Goal: Navigation & Orientation: Find specific page/section

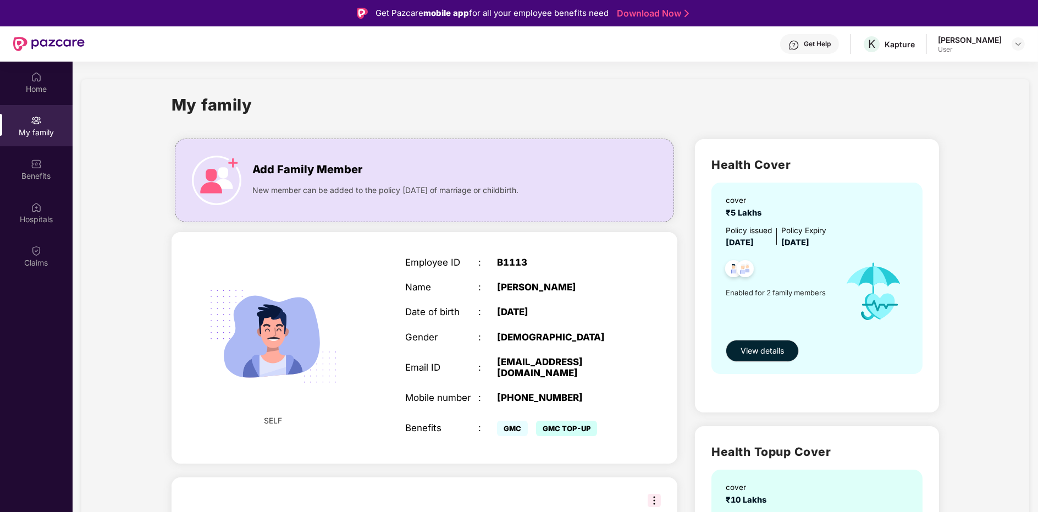
scroll to position [170, 0]
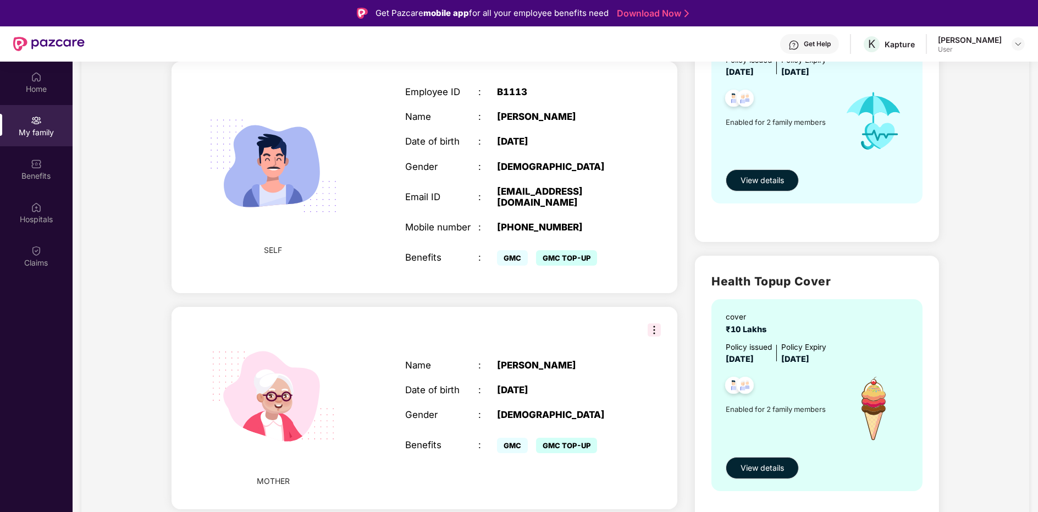
click at [87, 224] on div "My family Add Family Member New member can be added to the policy [DATE] of mar…" at bounding box center [555, 233] width 948 height 648
click at [23, 245] on div "Claims" at bounding box center [36, 255] width 73 height 41
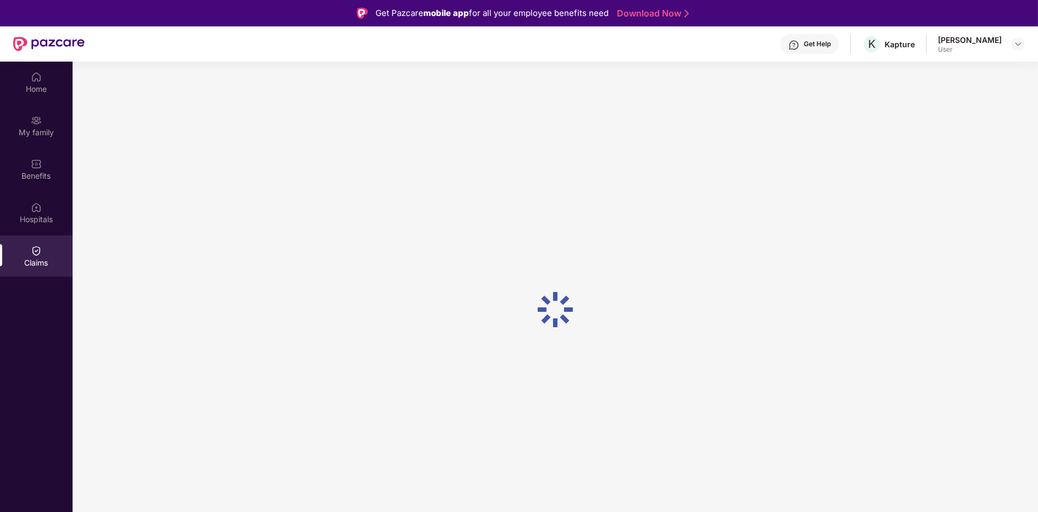
scroll to position [0, 0]
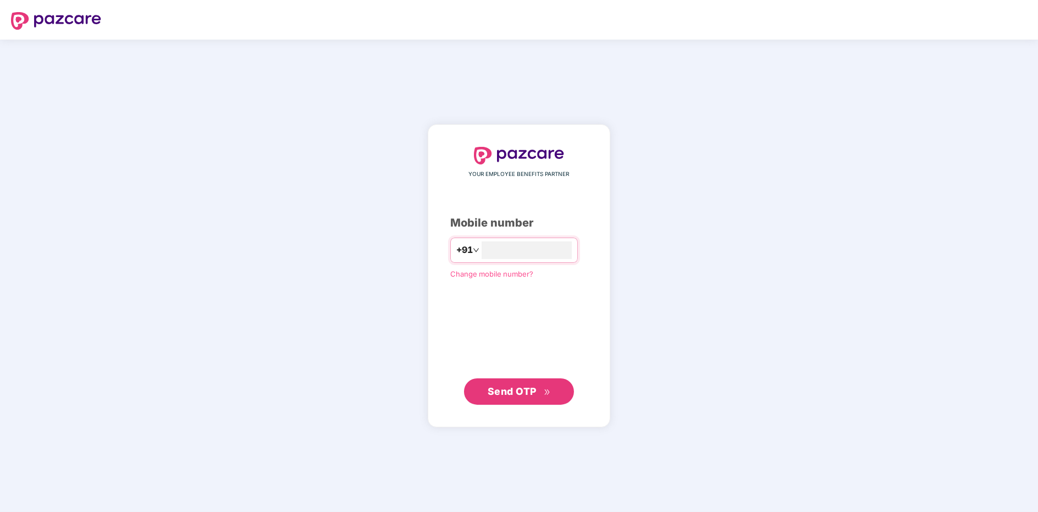
type input "**********"
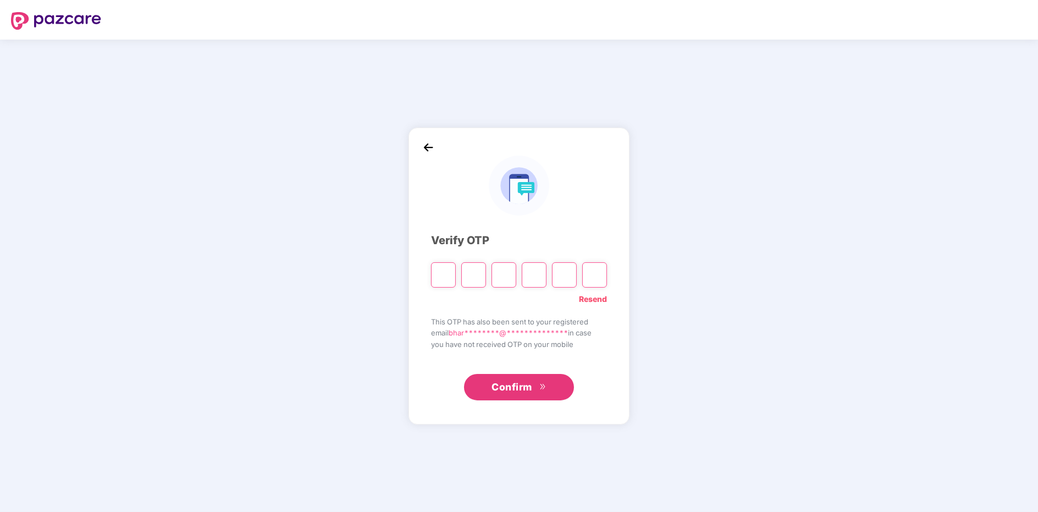
type input "*"
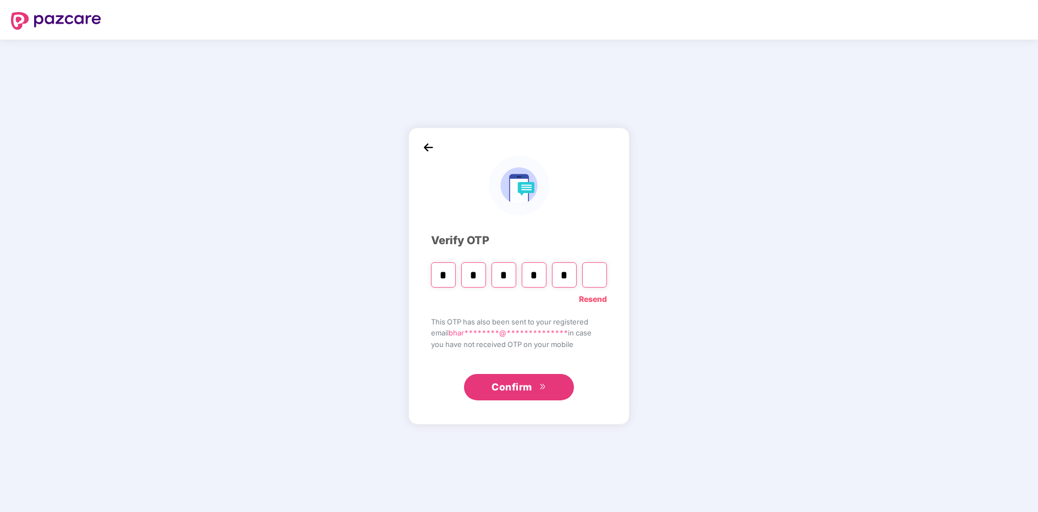
type input "*"
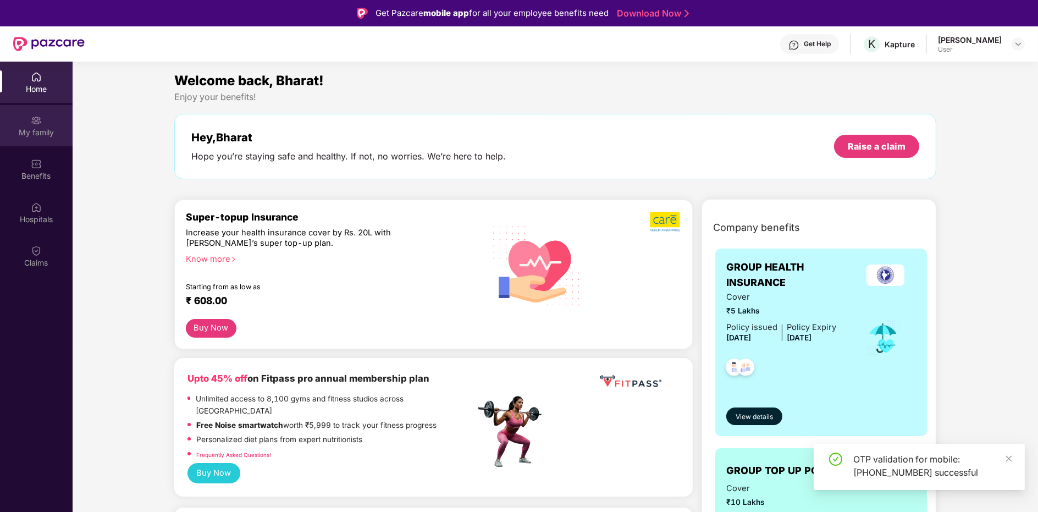
click at [47, 126] on div "My family" at bounding box center [36, 125] width 73 height 41
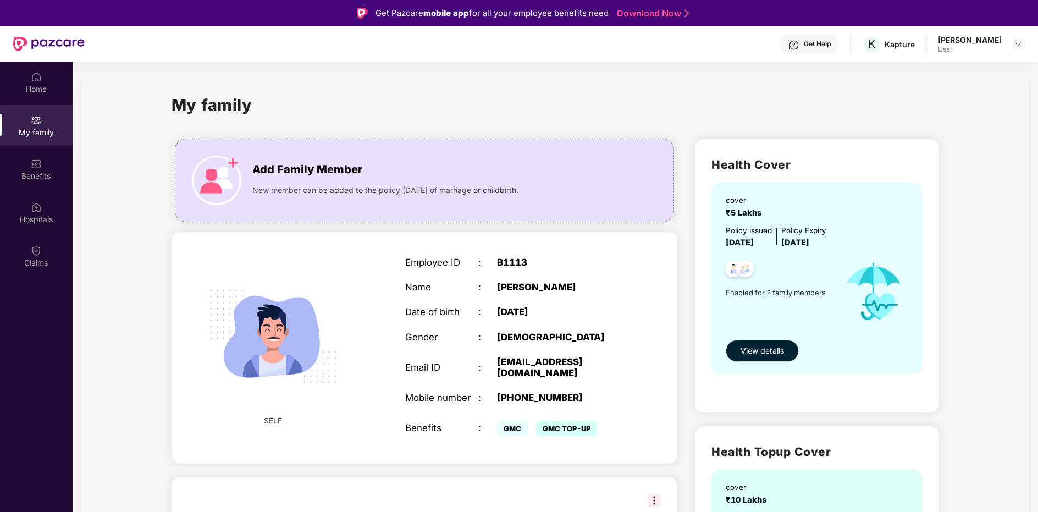
click at [1005, 56] on div "Get Help K Kapture [PERSON_NAME] User" at bounding box center [555, 43] width 940 height 35
click at [1014, 45] on img at bounding box center [1018, 44] width 9 height 9
click at [783, 96] on div "My family" at bounding box center [556, 111] width 768 height 38
click at [18, 147] on div "Home My family Benefits Hospitals Claims" at bounding box center [36, 170] width 73 height 217
click at [34, 168] on img at bounding box center [36, 163] width 11 height 11
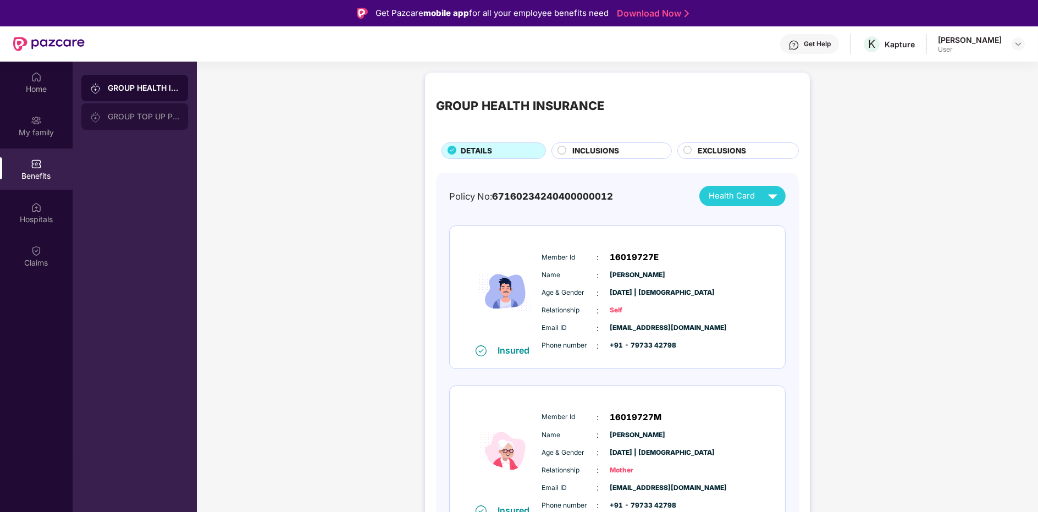
click at [103, 113] on div at bounding box center [99, 116] width 18 height 12
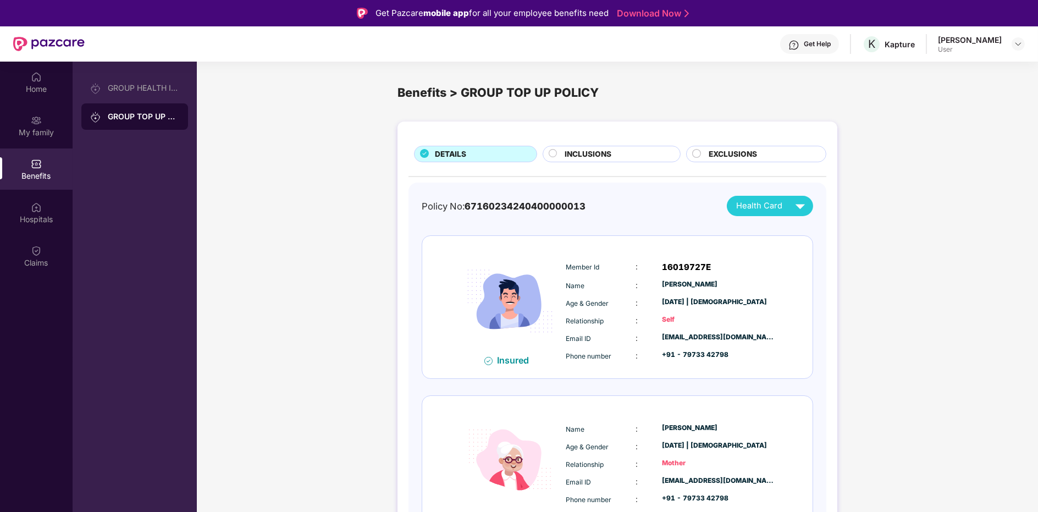
click at [103, 113] on div at bounding box center [99, 116] width 18 height 12
click at [606, 151] on span "INCLUSIONS" at bounding box center [588, 154] width 47 height 12
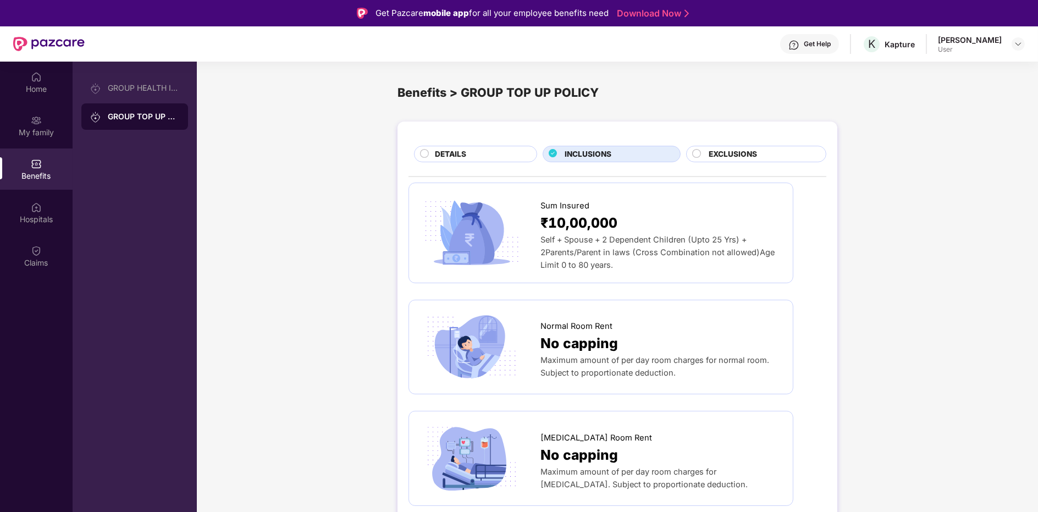
click at [759, 154] on div "EXCLUSIONS" at bounding box center [761, 154] width 117 height 13
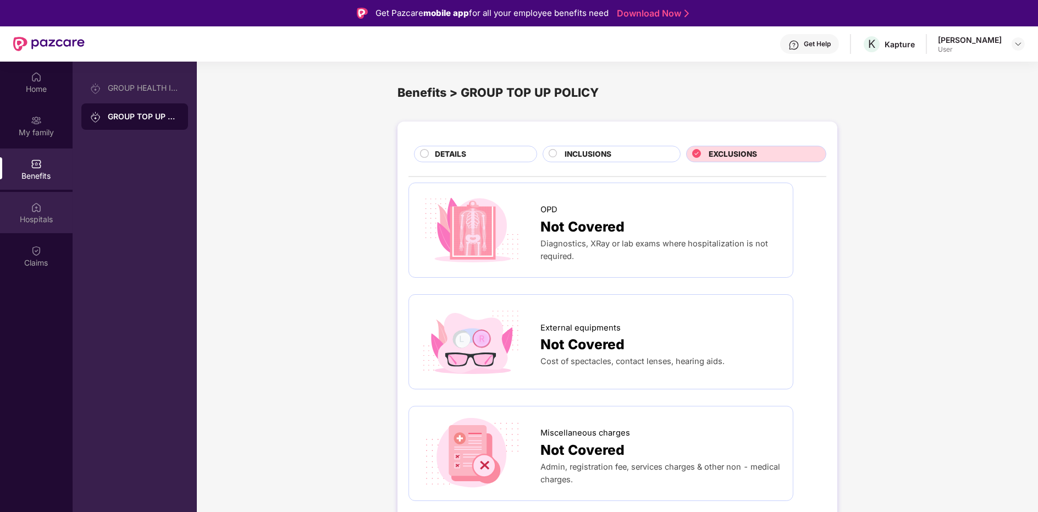
click at [38, 225] on div "Hospitals" at bounding box center [36, 212] width 73 height 41
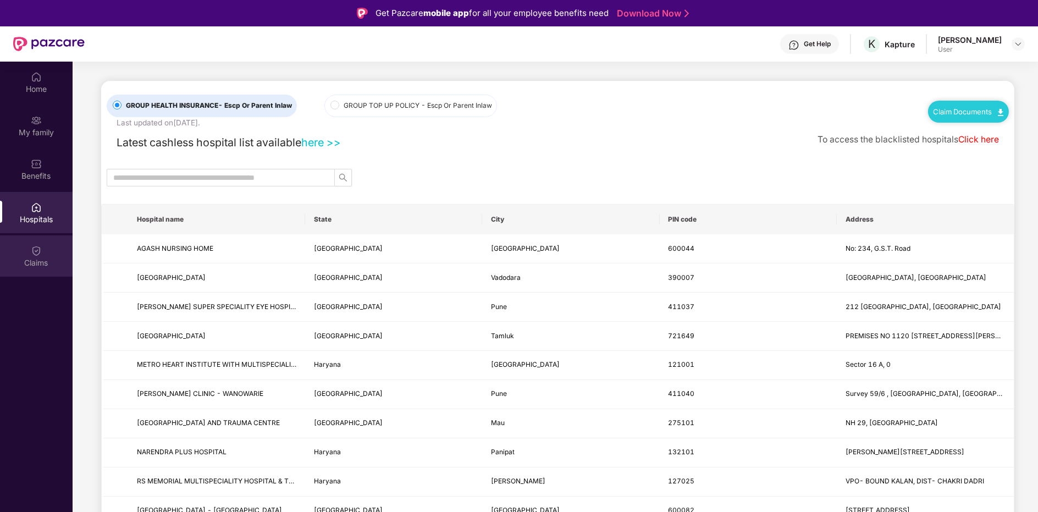
click at [51, 257] on div "Claims" at bounding box center [36, 262] width 73 height 11
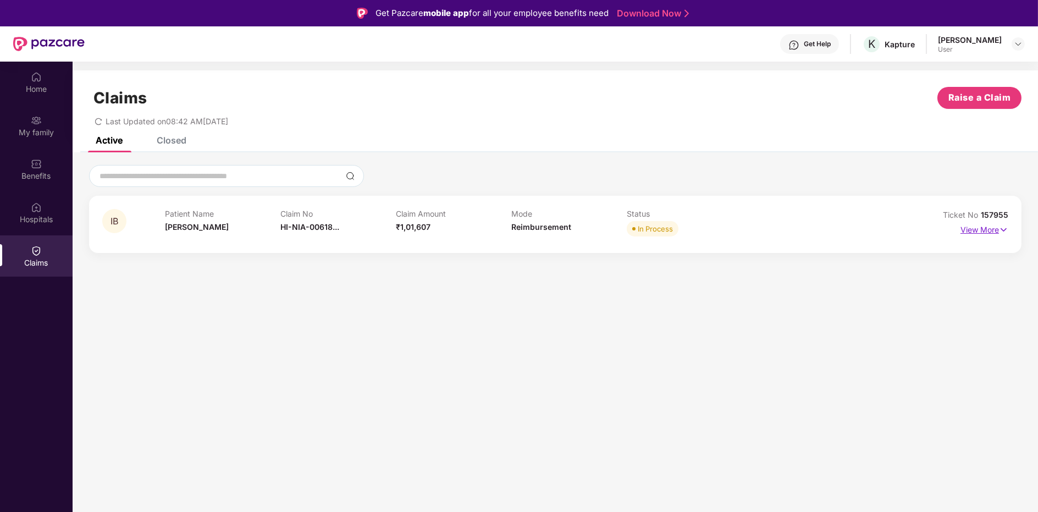
click at [1000, 228] on img at bounding box center [1003, 230] width 9 height 12
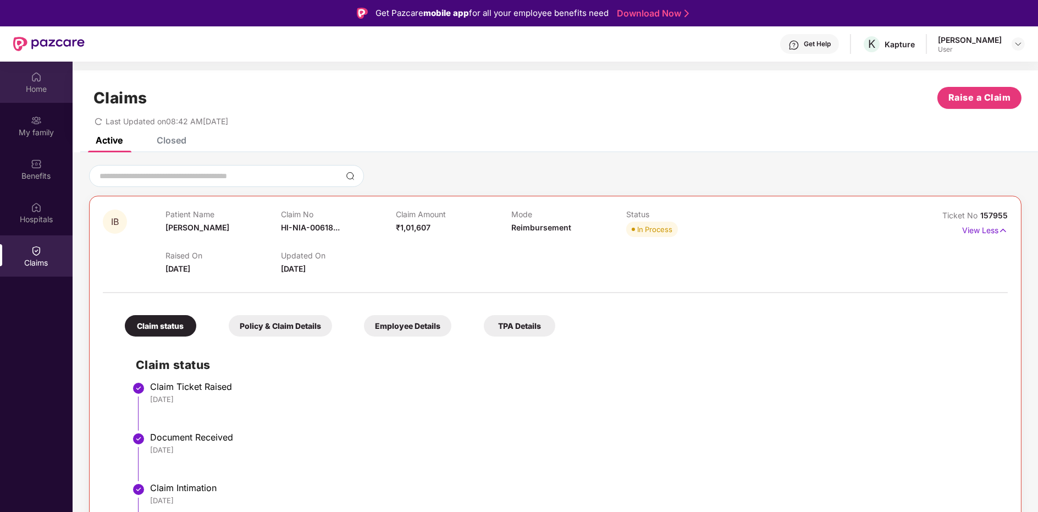
click at [44, 75] on div "Home" at bounding box center [36, 82] width 73 height 41
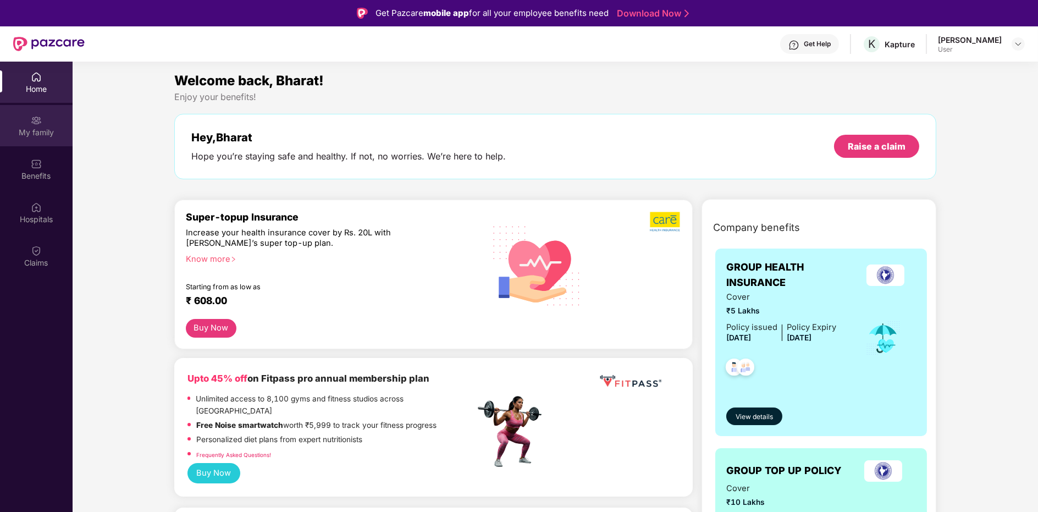
click at [45, 137] on div "My family" at bounding box center [36, 132] width 73 height 11
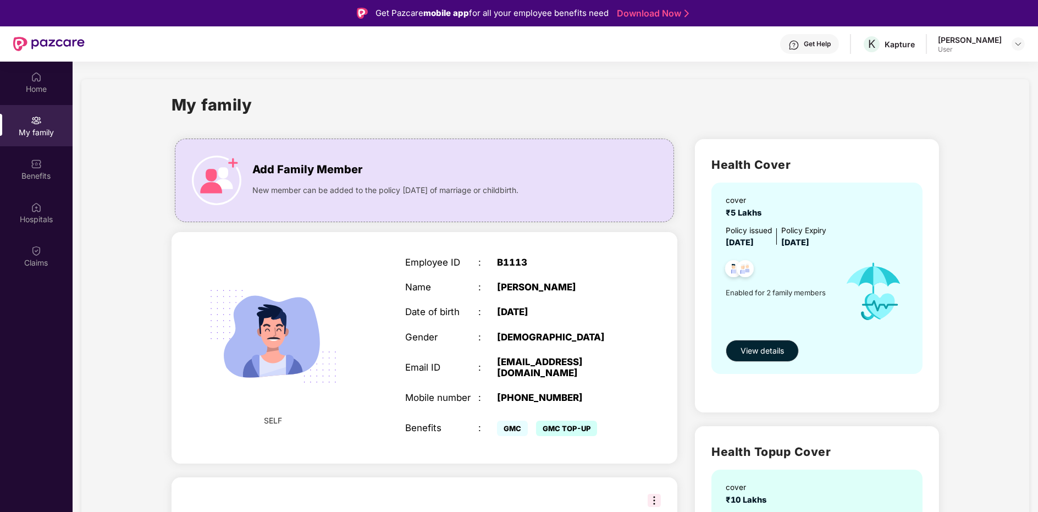
click at [94, 159] on div "My family Add Family Member New member can be added to the policy [DATE] of mar…" at bounding box center [555, 403] width 948 height 648
click at [73, 151] on section "My family Add Family Member New member can be added to the policy [DATE] of mar…" at bounding box center [555, 403] width 965 height 683
click at [34, 171] on div "Benefits" at bounding box center [36, 175] width 73 height 11
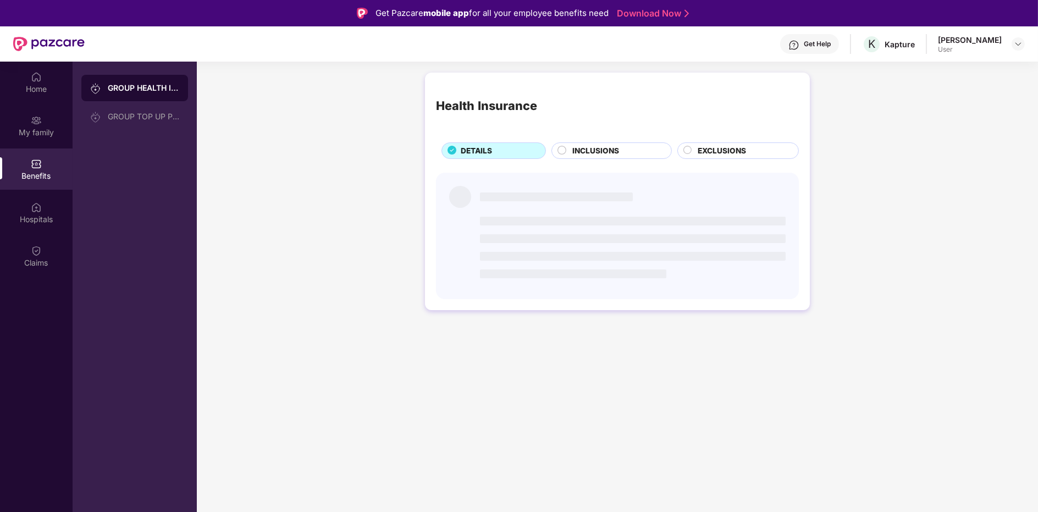
click at [34, 234] on div "Home My family Benefits Hospitals Claims" at bounding box center [36, 170] width 73 height 217
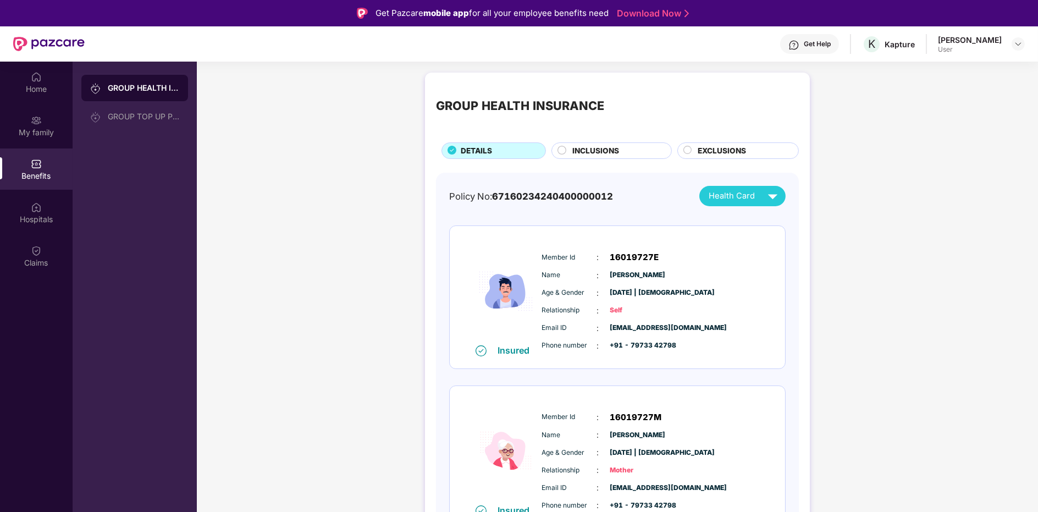
click at [35, 293] on div "Home My family Benefits Hospitals Claims" at bounding box center [36, 318] width 73 height 512
click at [35, 275] on div "Claims" at bounding box center [36, 255] width 73 height 41
